Goal: Task Accomplishment & Management: Complete application form

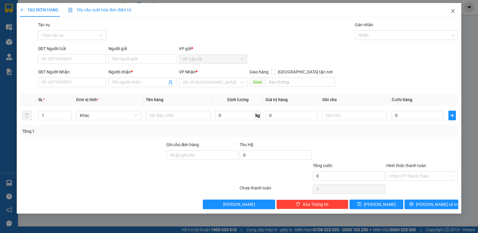
click at [452, 11] on icon "close" at bounding box center [452, 11] width 5 height 5
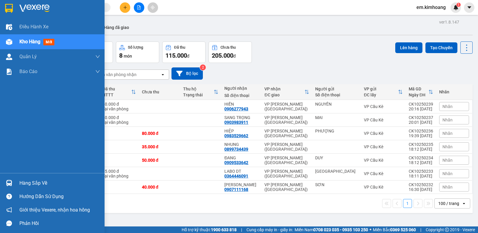
click at [39, 182] on div "Hàng sắp về" at bounding box center [59, 183] width 81 height 9
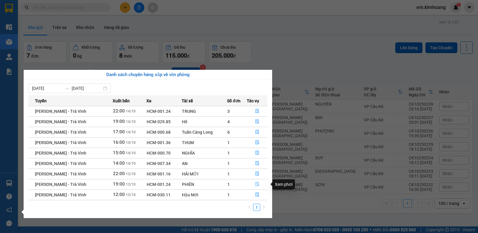
click at [256, 182] on button "button" at bounding box center [257, 185] width 20 height 10
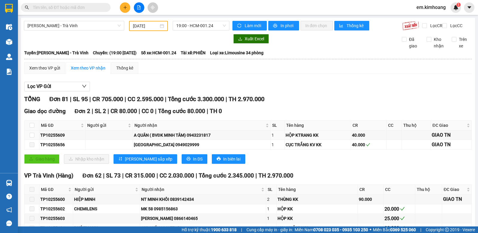
type input "[DATE]"
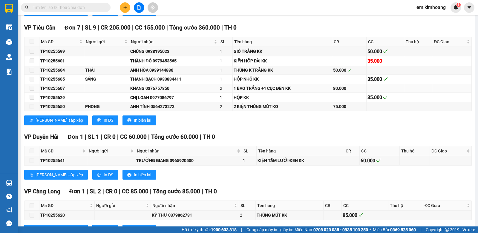
scroll to position [1023, 0]
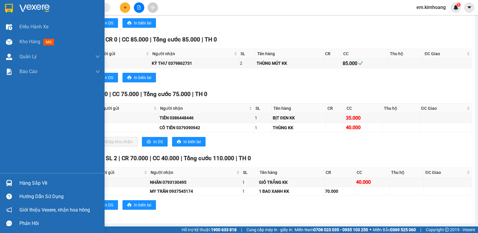
click at [36, 184] on div "Hàng sắp về" at bounding box center [59, 183] width 81 height 9
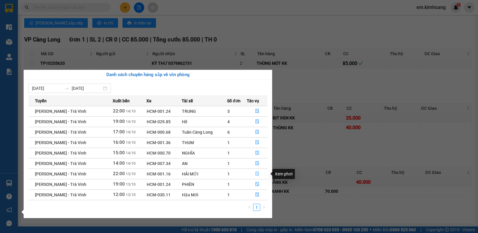
click at [255, 174] on icon "file-done" at bounding box center [257, 174] width 4 height 4
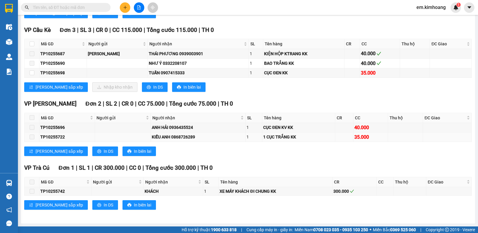
scroll to position [947, 0]
click at [33, 73] on input "checkbox" at bounding box center [32, 72] width 5 height 5
checkbox input "true"
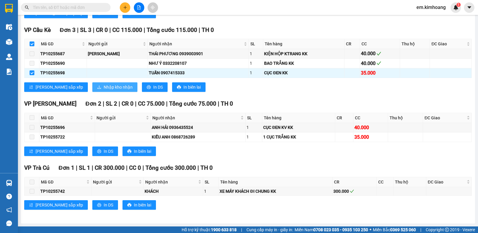
click at [104, 85] on span "Nhập kho nhận" at bounding box center [118, 87] width 29 height 7
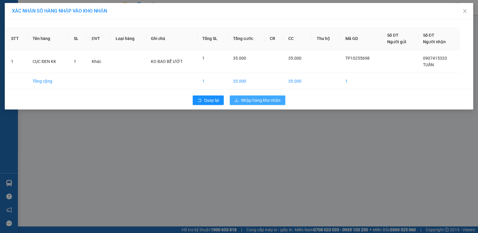
click at [252, 96] on button "Nhập hàng kho nhận" at bounding box center [258, 101] width 56 height 10
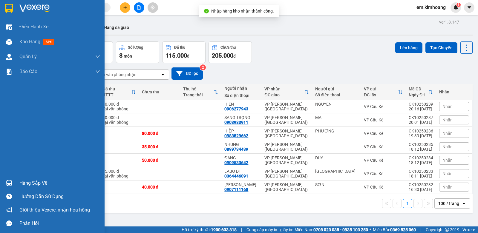
click at [36, 181] on div "Hàng sắp về" at bounding box center [59, 183] width 81 height 9
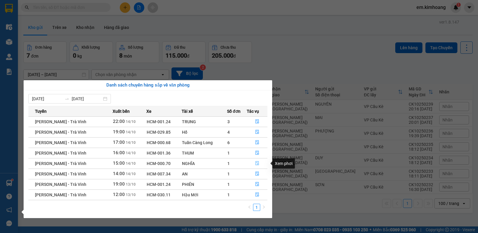
click at [257, 163] on icon "file-done" at bounding box center [257, 163] width 4 height 4
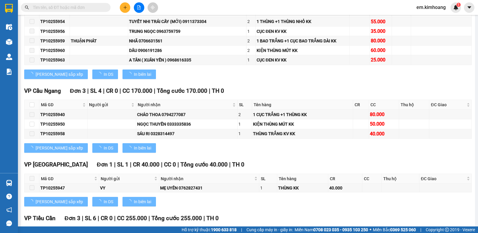
type input "[DATE]"
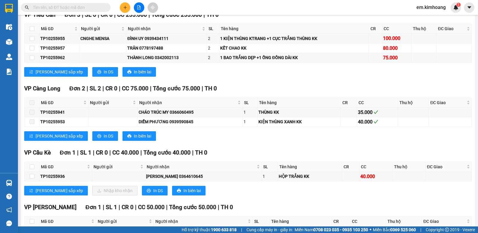
scroll to position [557, 0]
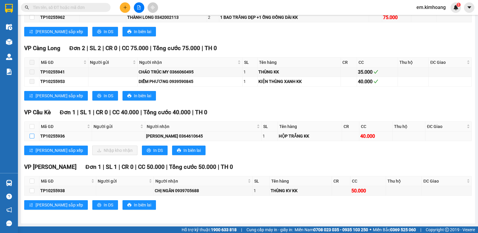
click at [32, 137] on input "checkbox" at bounding box center [32, 136] width 5 height 5
checkbox input "true"
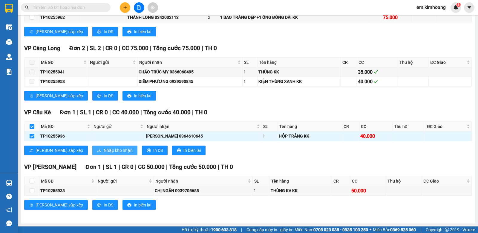
click at [104, 149] on span "Nhập kho nhận" at bounding box center [118, 150] width 29 height 7
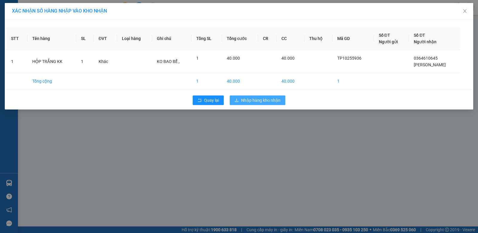
click at [237, 102] on icon "download" at bounding box center [236, 100] width 4 height 4
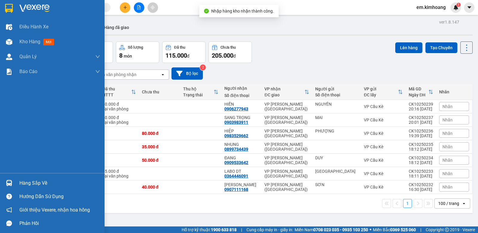
click at [36, 183] on div "Hàng sắp về" at bounding box center [59, 183] width 81 height 9
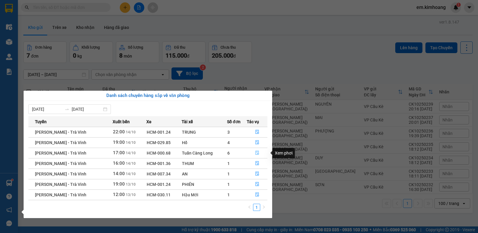
click at [256, 154] on icon "file-done" at bounding box center [257, 153] width 4 height 4
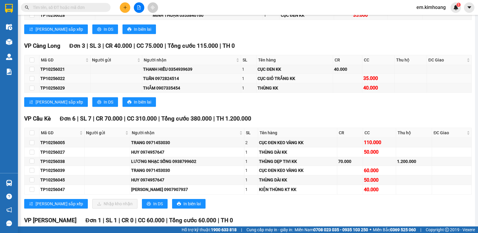
scroll to position [621, 0]
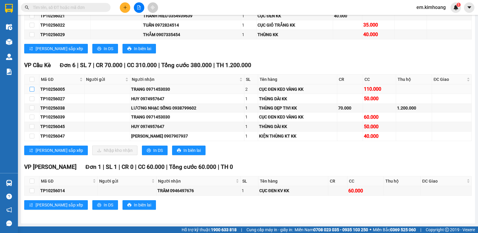
click at [32, 89] on input "checkbox" at bounding box center [32, 89] width 5 height 5
checkbox input "true"
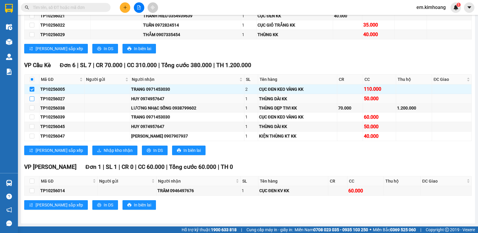
click at [34, 99] on input "checkbox" at bounding box center [32, 98] width 5 height 5
checkbox input "true"
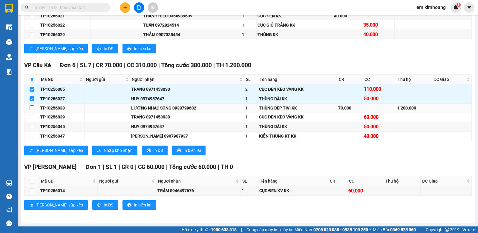
click at [31, 108] on input "checkbox" at bounding box center [32, 107] width 5 height 5
checkbox input "true"
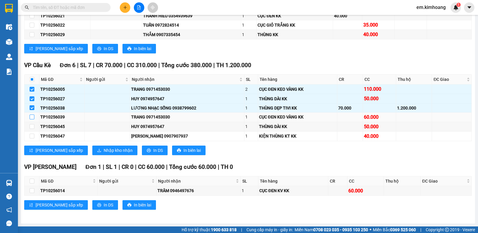
click at [32, 117] on input "checkbox" at bounding box center [32, 117] width 5 height 5
checkbox input "true"
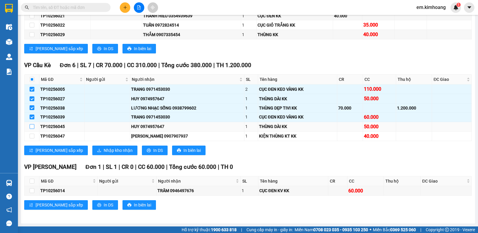
click at [31, 127] on input "checkbox" at bounding box center [32, 126] width 5 height 5
checkbox input "true"
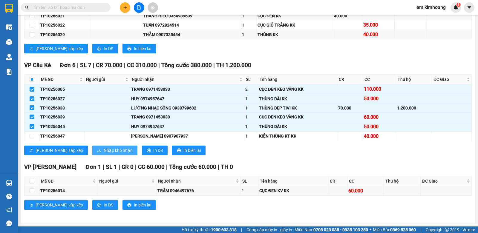
click at [104, 150] on span "Nhập kho nhận" at bounding box center [118, 150] width 29 height 7
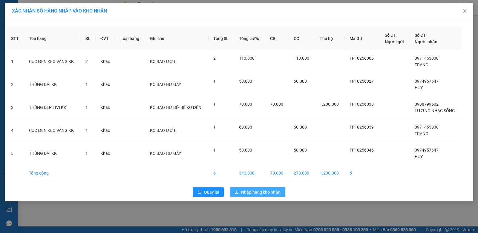
click at [263, 192] on span "Nhập hàng kho nhận" at bounding box center [260, 192] width 39 height 7
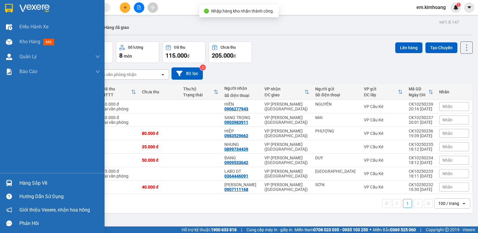
drag, startPoint x: 36, startPoint y: 181, endPoint x: 46, endPoint y: 179, distance: 9.7
click at [38, 181] on div "Hàng sắp về" at bounding box center [59, 183] width 81 height 9
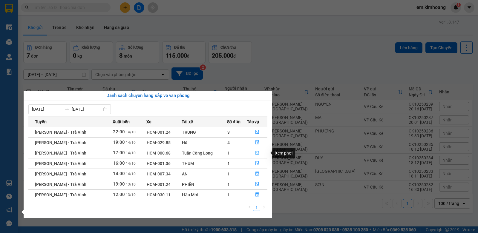
click at [255, 153] on icon "file-done" at bounding box center [257, 153] width 4 height 4
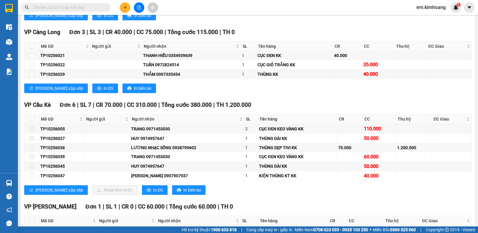
scroll to position [621, 0]
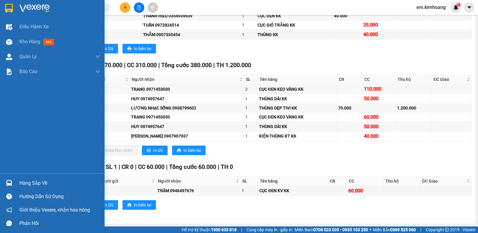
click at [33, 184] on div "Hàng sắp về" at bounding box center [59, 183] width 81 height 9
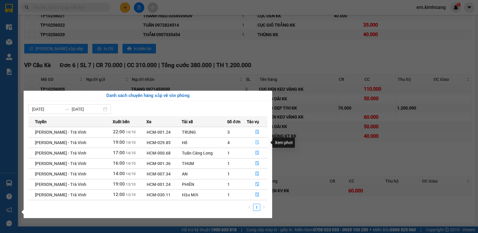
click at [255, 141] on icon "file-done" at bounding box center [257, 142] width 4 height 4
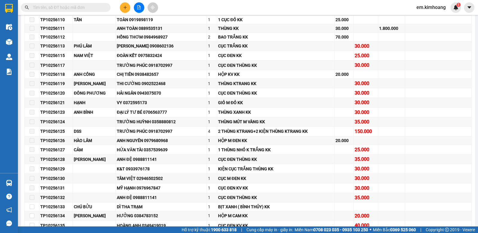
scroll to position [1015, 0]
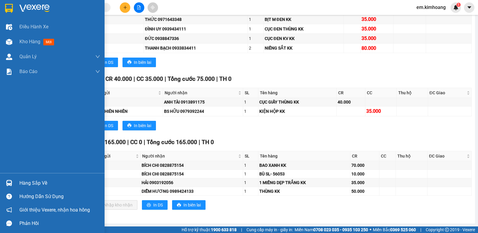
click at [35, 183] on div "Hàng sắp về" at bounding box center [59, 183] width 81 height 9
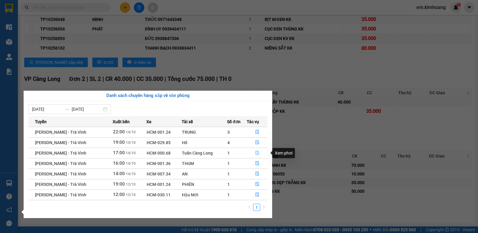
click at [257, 152] on icon "file-done" at bounding box center [257, 153] width 4 height 4
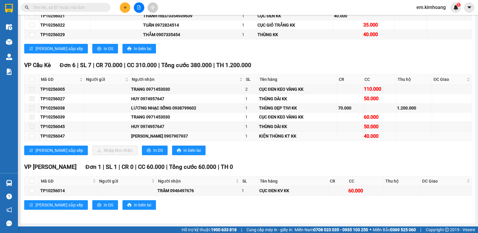
scroll to position [621, 0]
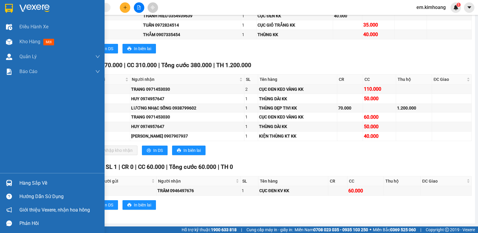
click at [43, 182] on div "Hàng sắp về" at bounding box center [59, 183] width 81 height 9
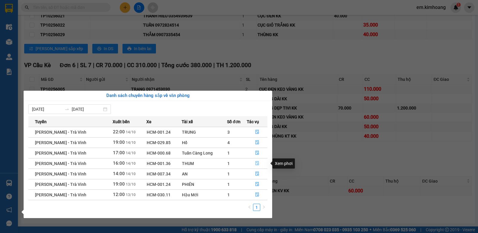
click at [255, 161] on button "button" at bounding box center [257, 164] width 20 height 10
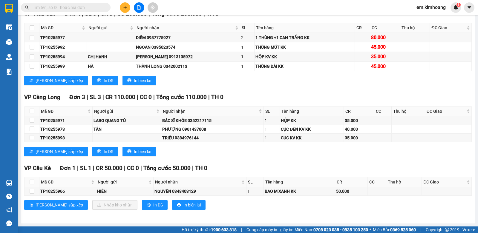
scroll to position [520, 0]
click at [31, 192] on input "checkbox" at bounding box center [32, 191] width 5 height 5
checkbox input "true"
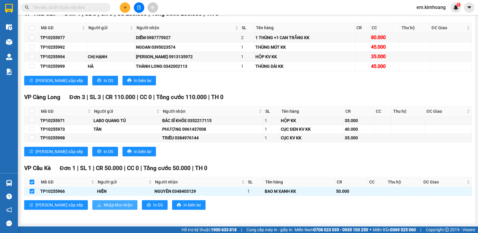
click at [104, 205] on span "Nhập kho nhận" at bounding box center [118, 205] width 29 height 7
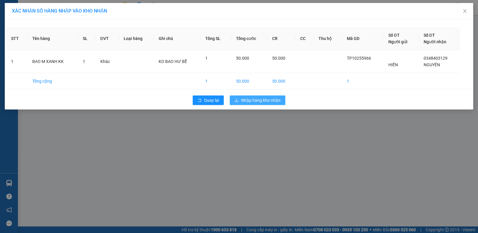
drag, startPoint x: 257, startPoint y: 99, endPoint x: 251, endPoint y: 105, distance: 8.7
click at [258, 99] on span "Nhập hàng kho nhận" at bounding box center [260, 100] width 39 height 7
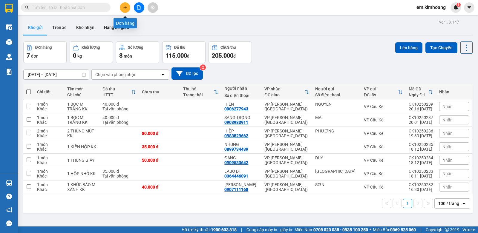
click at [123, 7] on icon "plus" at bounding box center [125, 7] width 4 height 4
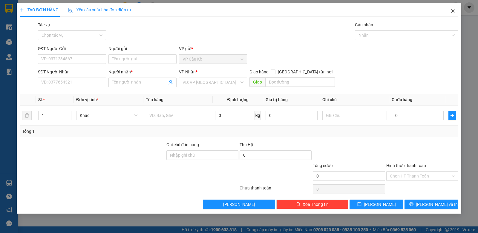
click at [452, 12] on icon "close" at bounding box center [452, 11] width 5 height 5
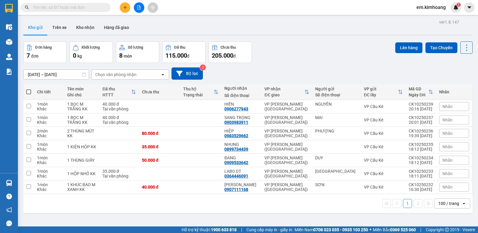
drag, startPoint x: 84, startPoint y: 24, endPoint x: 101, endPoint y: 49, distance: 30.1
click at [85, 26] on button "Kho nhận" at bounding box center [85, 27] width 28 height 14
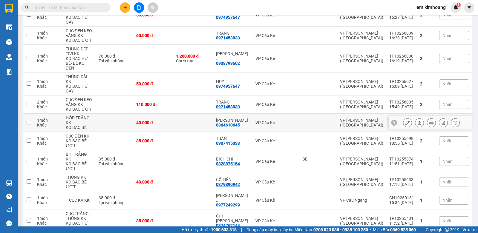
scroll to position [149, 0]
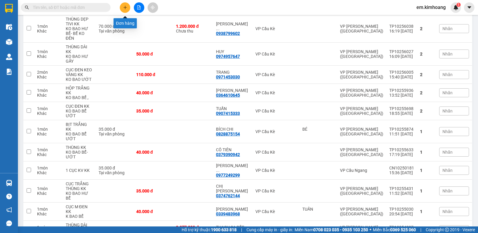
click at [126, 7] on icon "plus" at bounding box center [125, 7] width 4 height 4
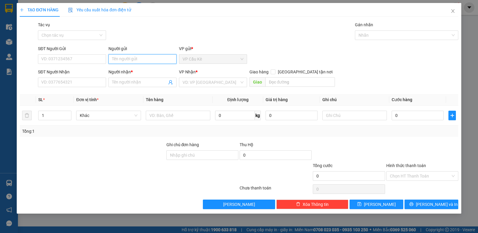
click at [166, 62] on input "Người gửi" at bounding box center [142, 59] width 68 height 10
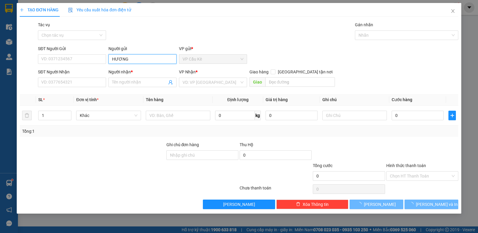
type input "HƯƠNG"
click at [87, 71] on div "SĐT Người Nhận" at bounding box center [72, 72] width 68 height 7
click at [87, 78] on input "SĐT Người Nhận" at bounding box center [72, 83] width 68 height 10
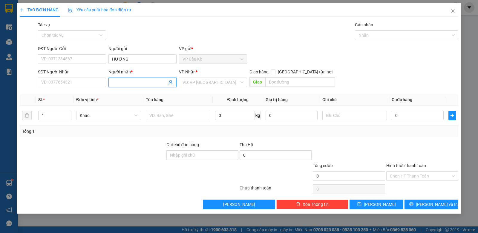
click at [115, 82] on input "Người nhận *" at bounding box center [139, 82] width 55 height 7
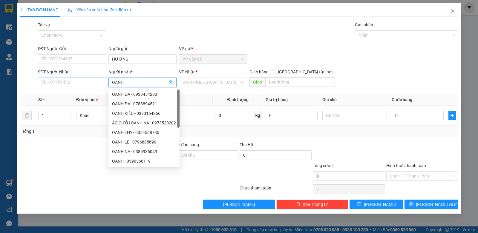
type input "OANH"
click at [77, 82] on input "SĐT Người Nhận" at bounding box center [72, 83] width 68 height 10
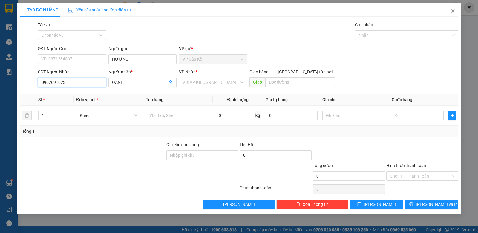
type input "0902691023"
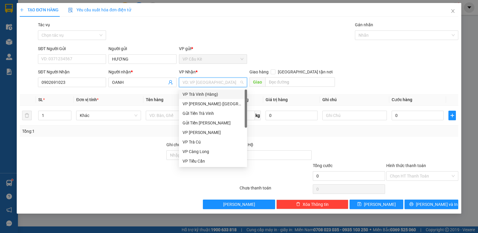
click at [225, 83] on input "search" at bounding box center [210, 82] width 57 height 9
click at [226, 84] on input "search" at bounding box center [210, 82] width 57 height 9
click at [214, 105] on div "VP [PERSON_NAME] ([GEOGRAPHIC_DATA])" at bounding box center [212, 104] width 61 height 7
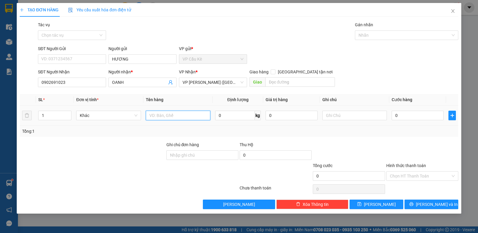
click at [166, 116] on input "text" at bounding box center [178, 116] width 65 height 10
click at [350, 113] on input "text" at bounding box center [354, 116] width 65 height 10
type input "HUỶ SL 55431"
click at [187, 118] on input "text" at bounding box center [178, 116] width 65 height 10
type input "1 CỤC TRẮNG (THÙNG) KK"
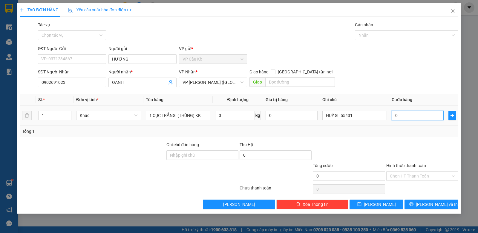
click at [416, 117] on input "0" at bounding box center [418, 116] width 52 height 10
type input "3"
type input "35"
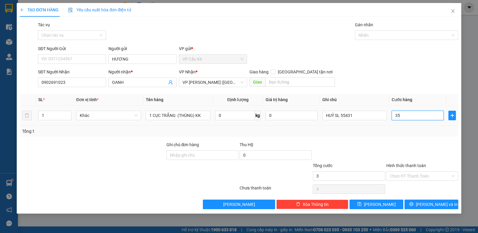
type input "35"
type input "3"
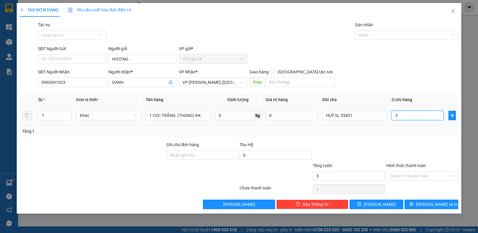
type input "0"
type input "07"
type input "7"
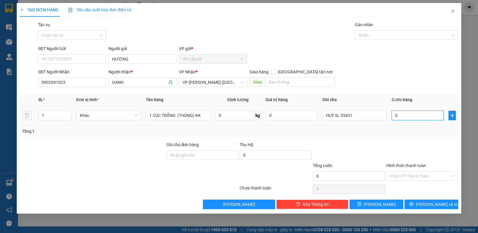
type input "7"
type input "070"
type input "70"
type input "70.000"
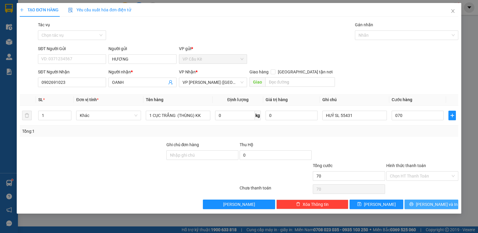
type input "70.000"
click at [431, 205] on span "[PERSON_NAME] và In" at bounding box center [437, 204] width 42 height 7
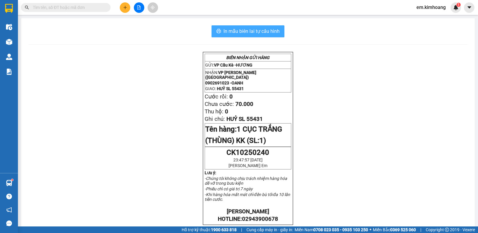
drag, startPoint x: 274, startPoint y: 27, endPoint x: 275, endPoint y: 39, distance: 11.4
click at [274, 28] on button "In mẫu biên lai tự cấu hình" at bounding box center [247, 31] width 73 height 12
